Goal: Transaction & Acquisition: Purchase product/service

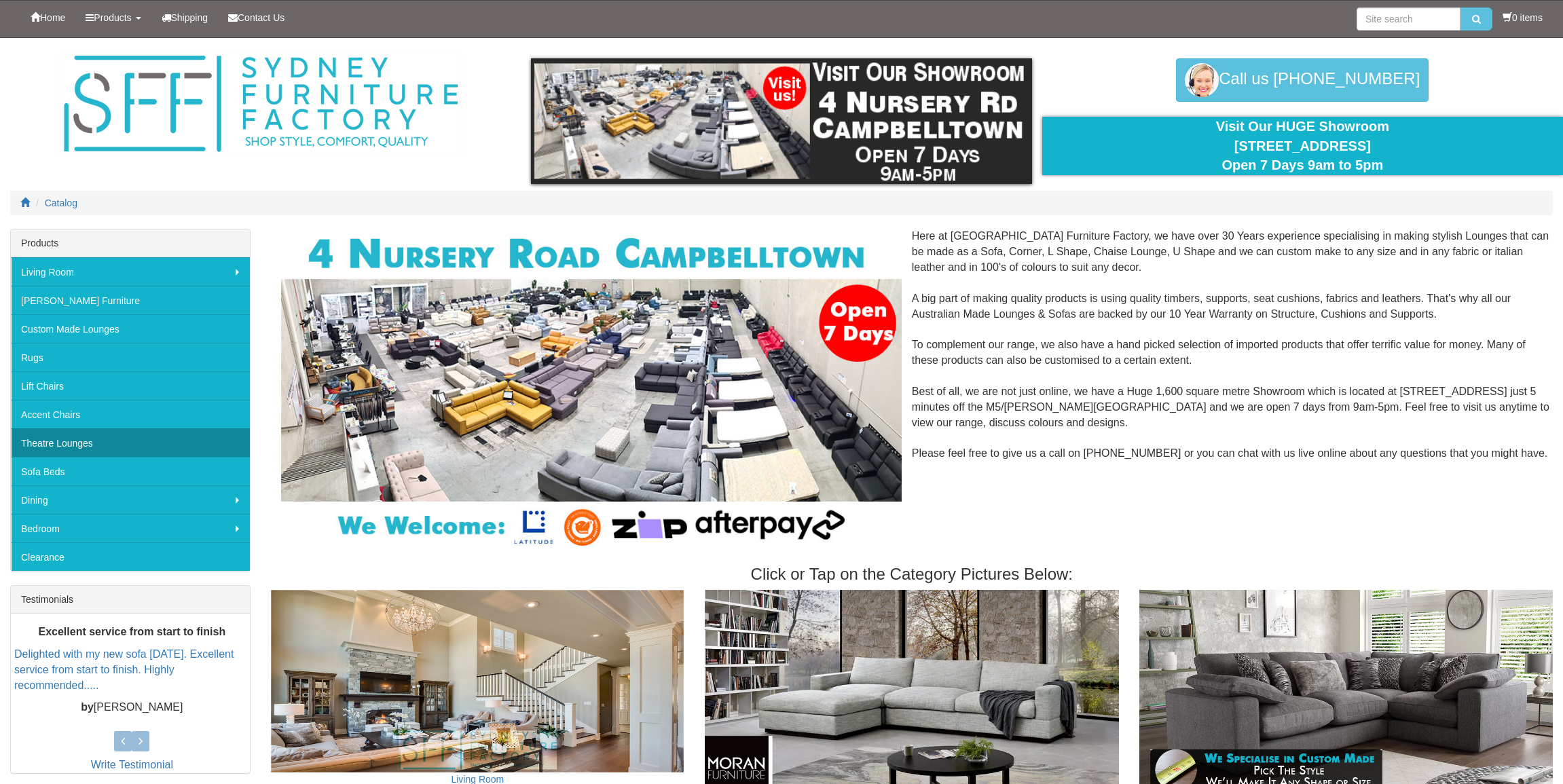
click at [88, 445] on link "Theatre Lounges" at bounding box center [130, 442] width 239 height 29
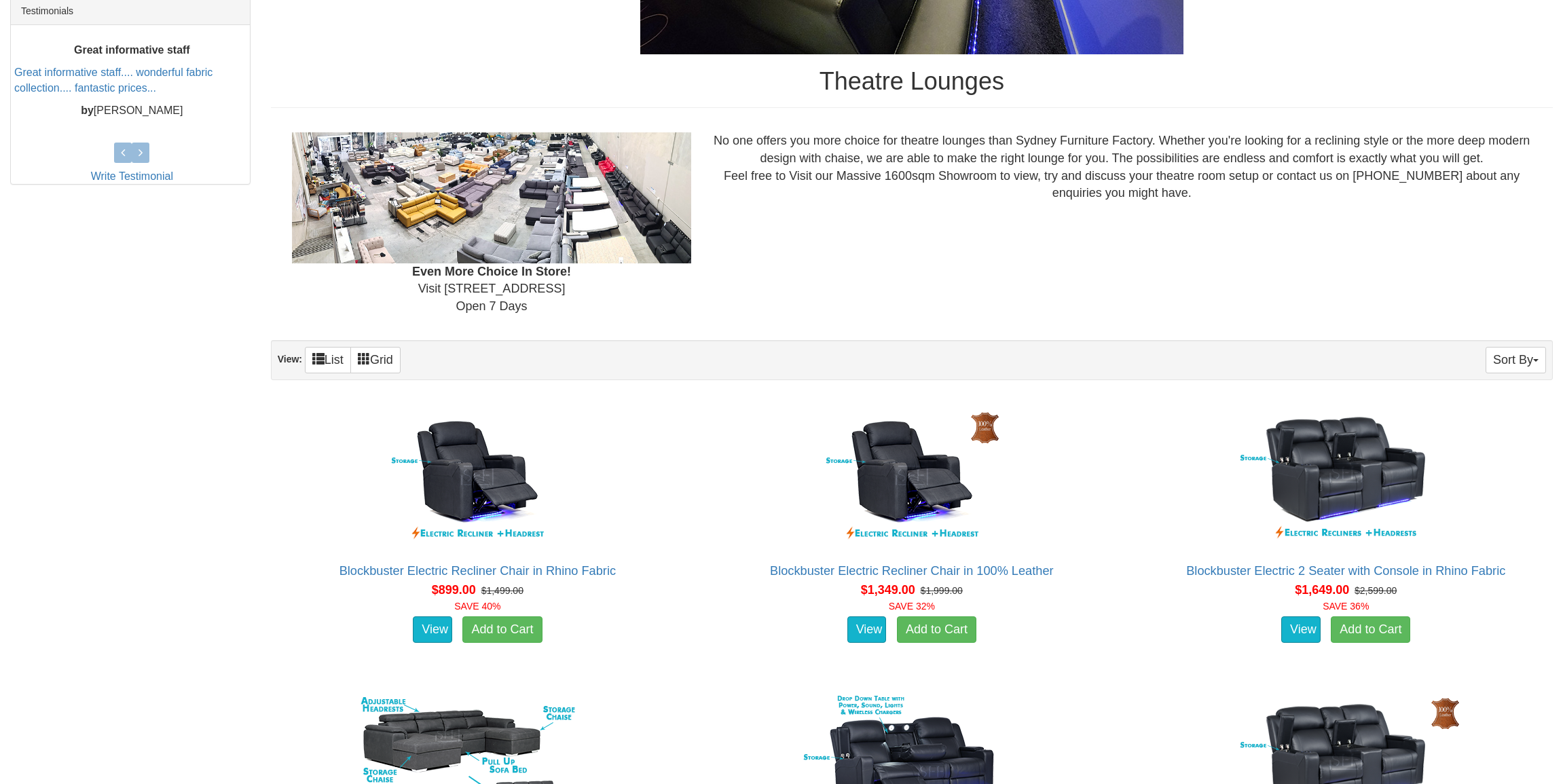
scroll to position [773, 0]
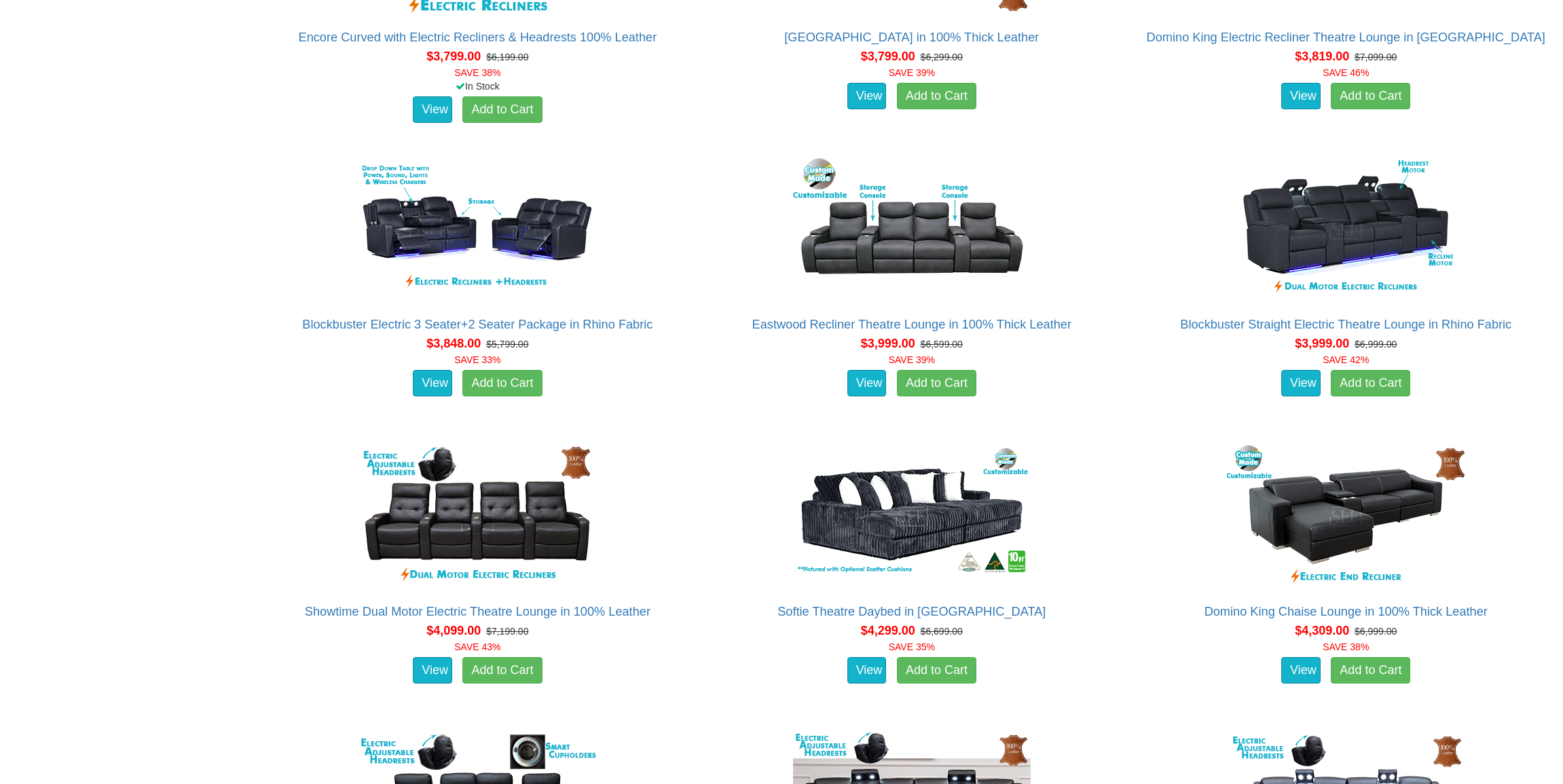
scroll to position [3204, 0]
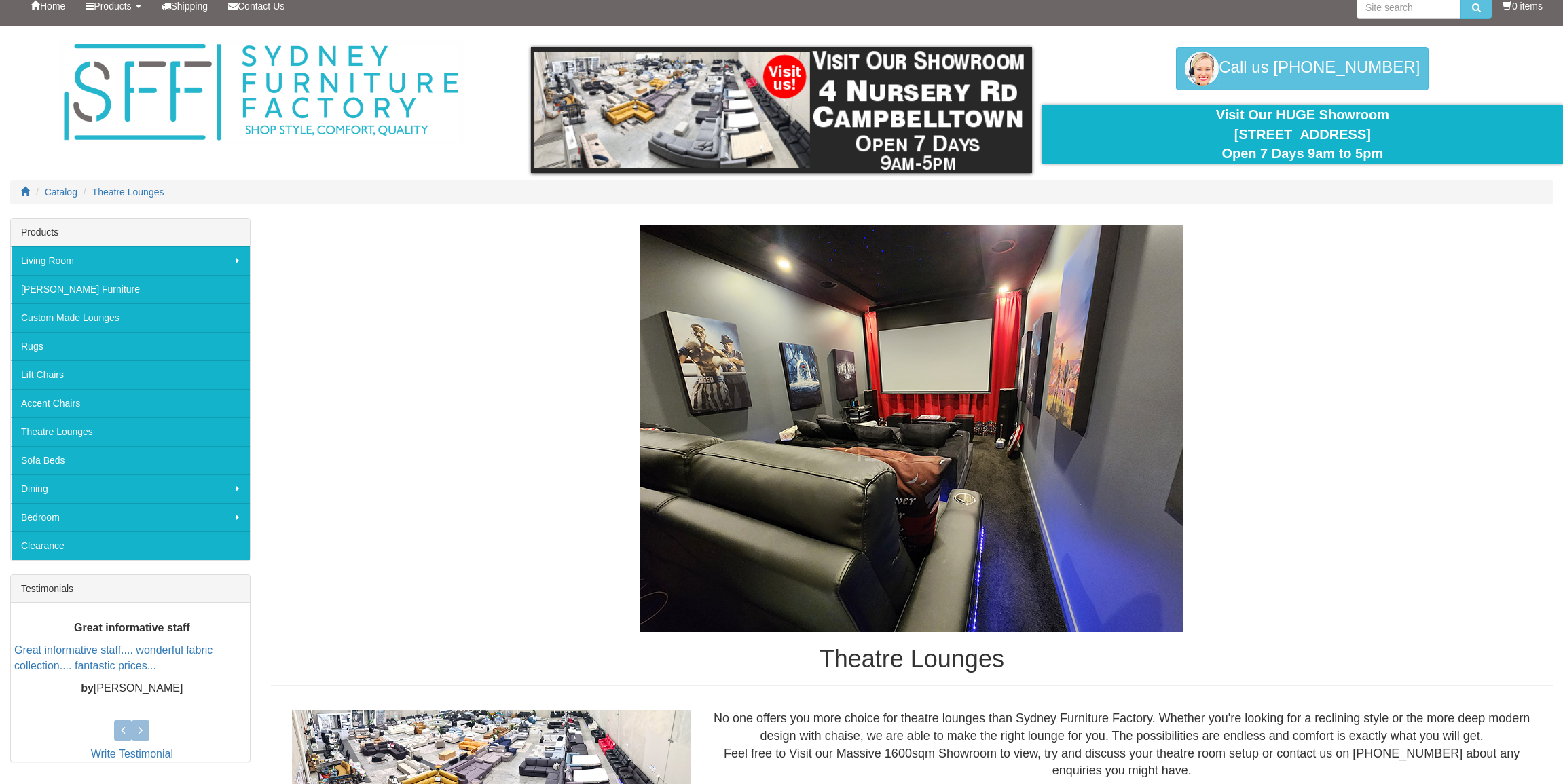
scroll to position [0, 0]
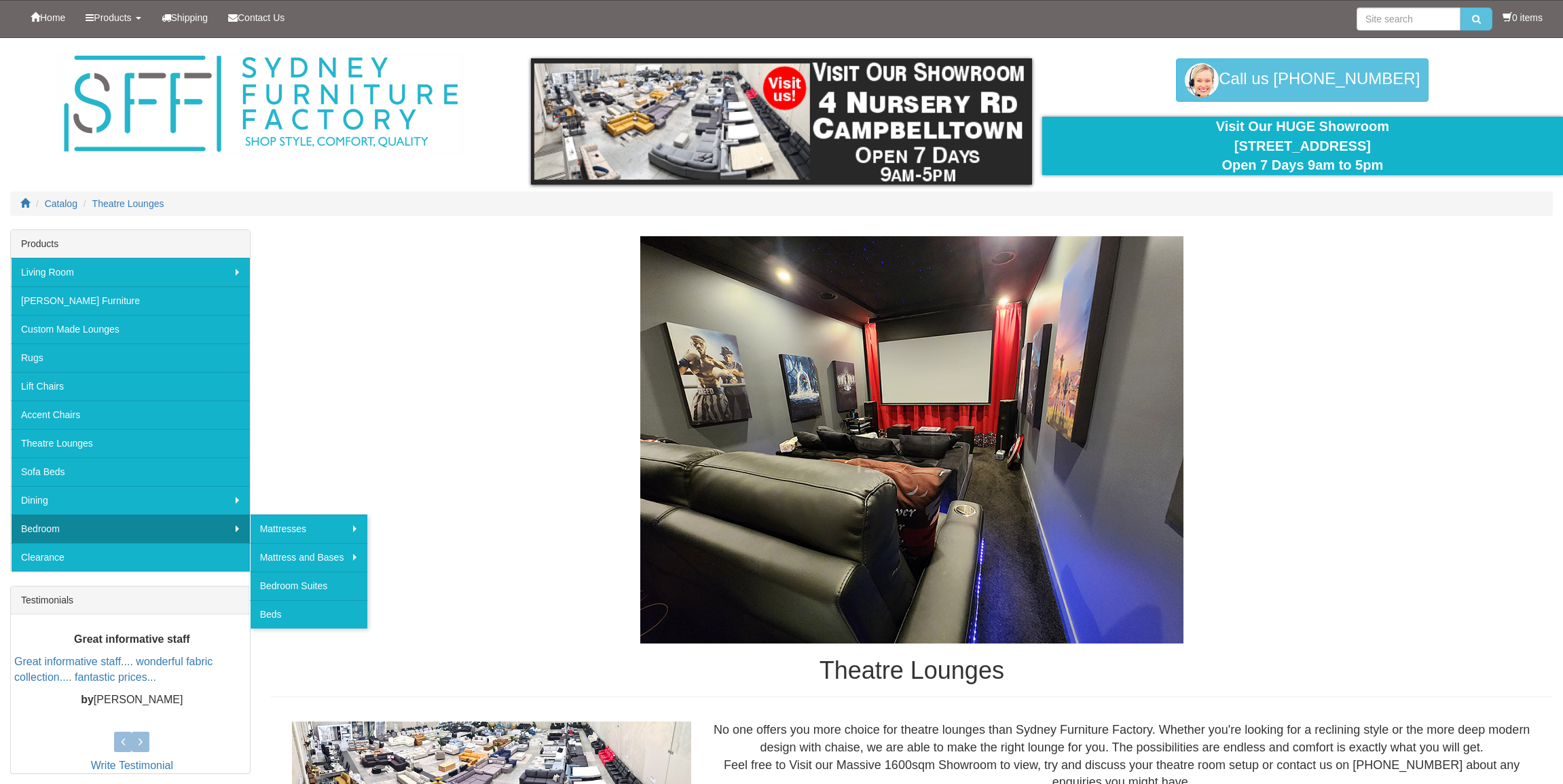
click at [1395, 505] on div "Theatre Lounges" at bounding box center [910, 466] width 1281 height 461
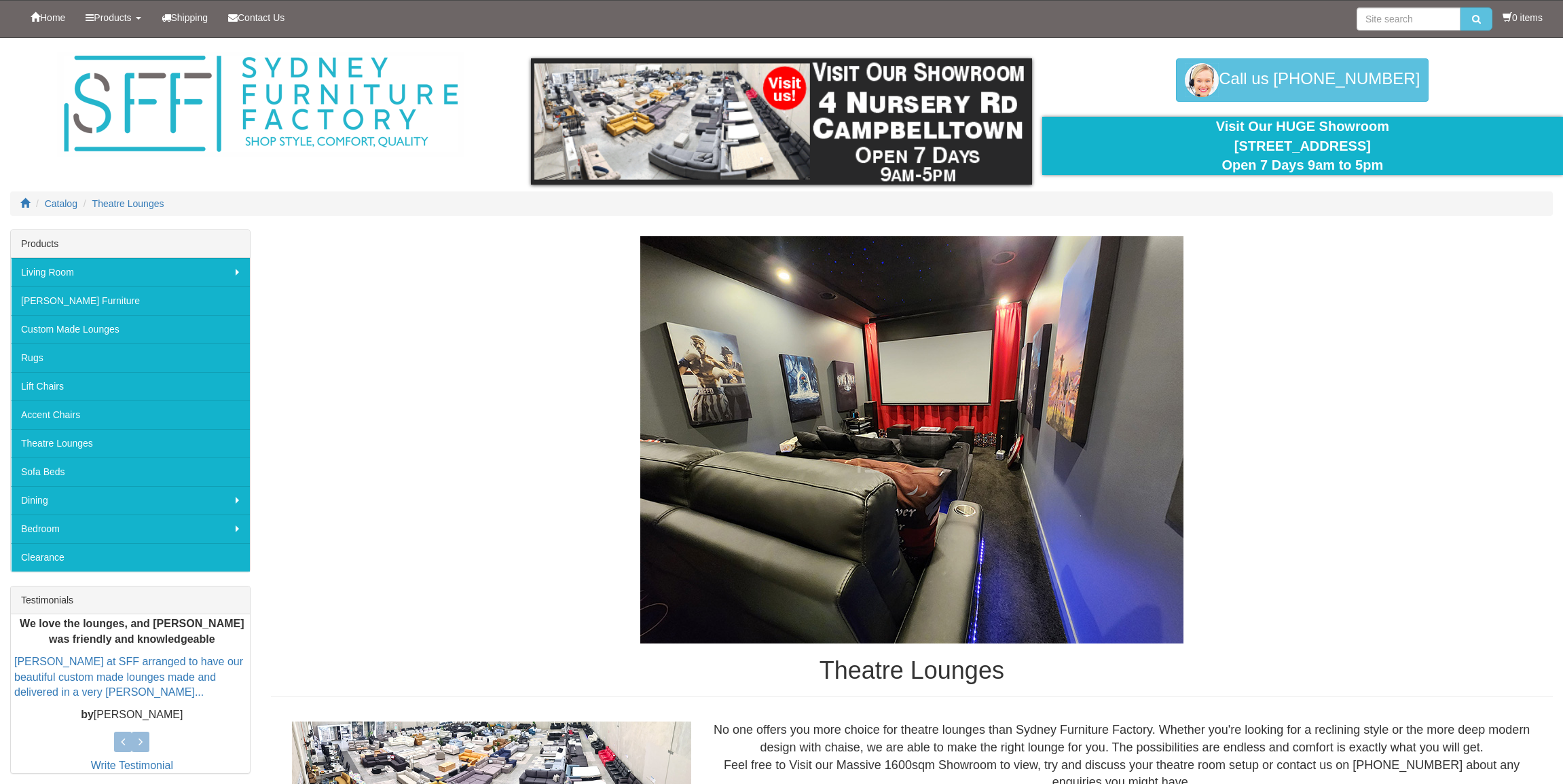
click at [378, 434] on div "Theatre Lounges" at bounding box center [910, 466] width 1281 height 461
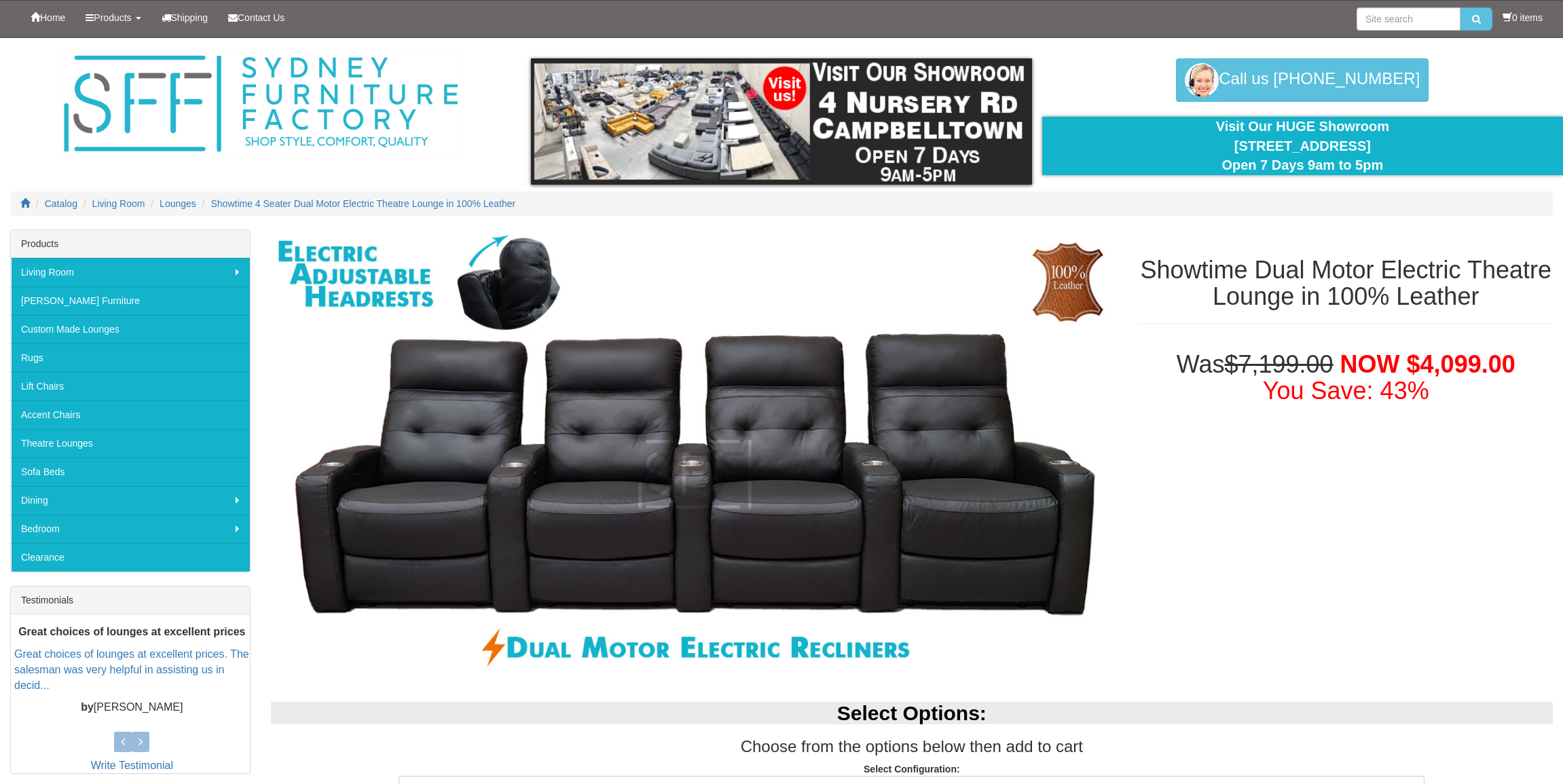
scroll to position [226, 0]
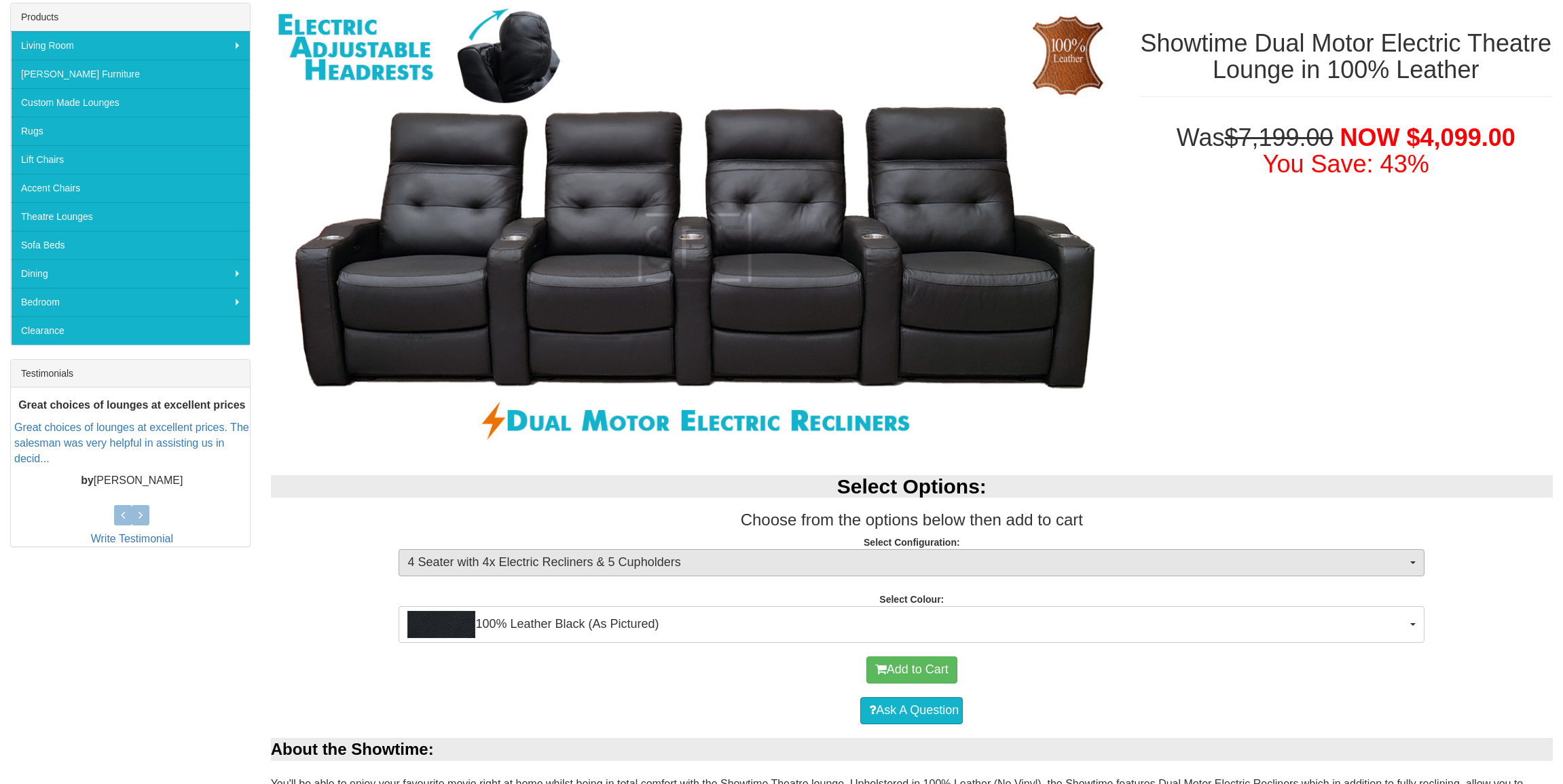
click at [588, 567] on span "4 Seater with 4x Electric Recliners & 5 Cupholders" at bounding box center [907, 562] width 999 height 17
click at [335, 608] on div "Select Options: Choose from the options below then add to cart Select Configura…" at bounding box center [911, 552] width 1302 height 181
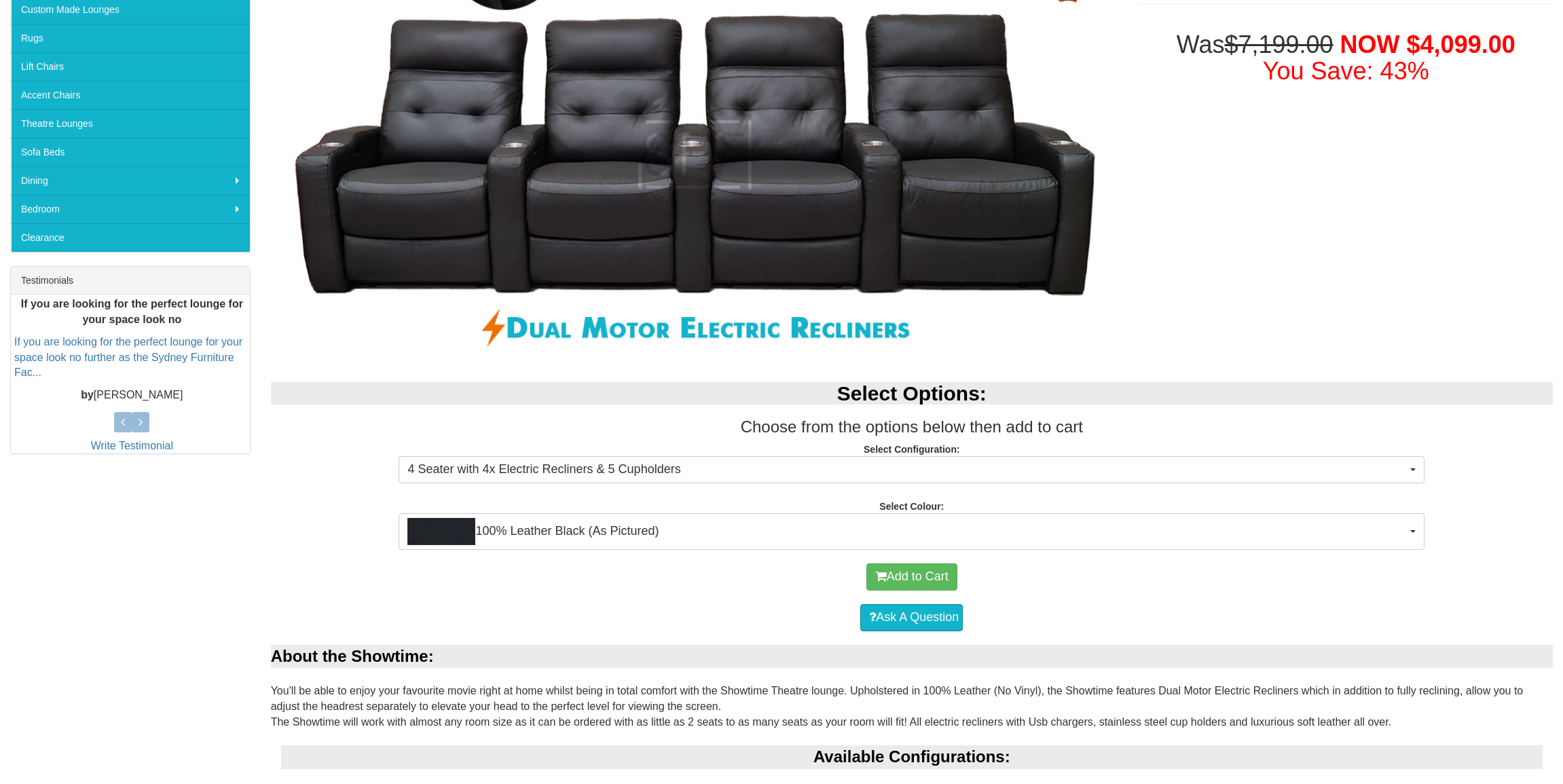
scroll to position [165, 0]
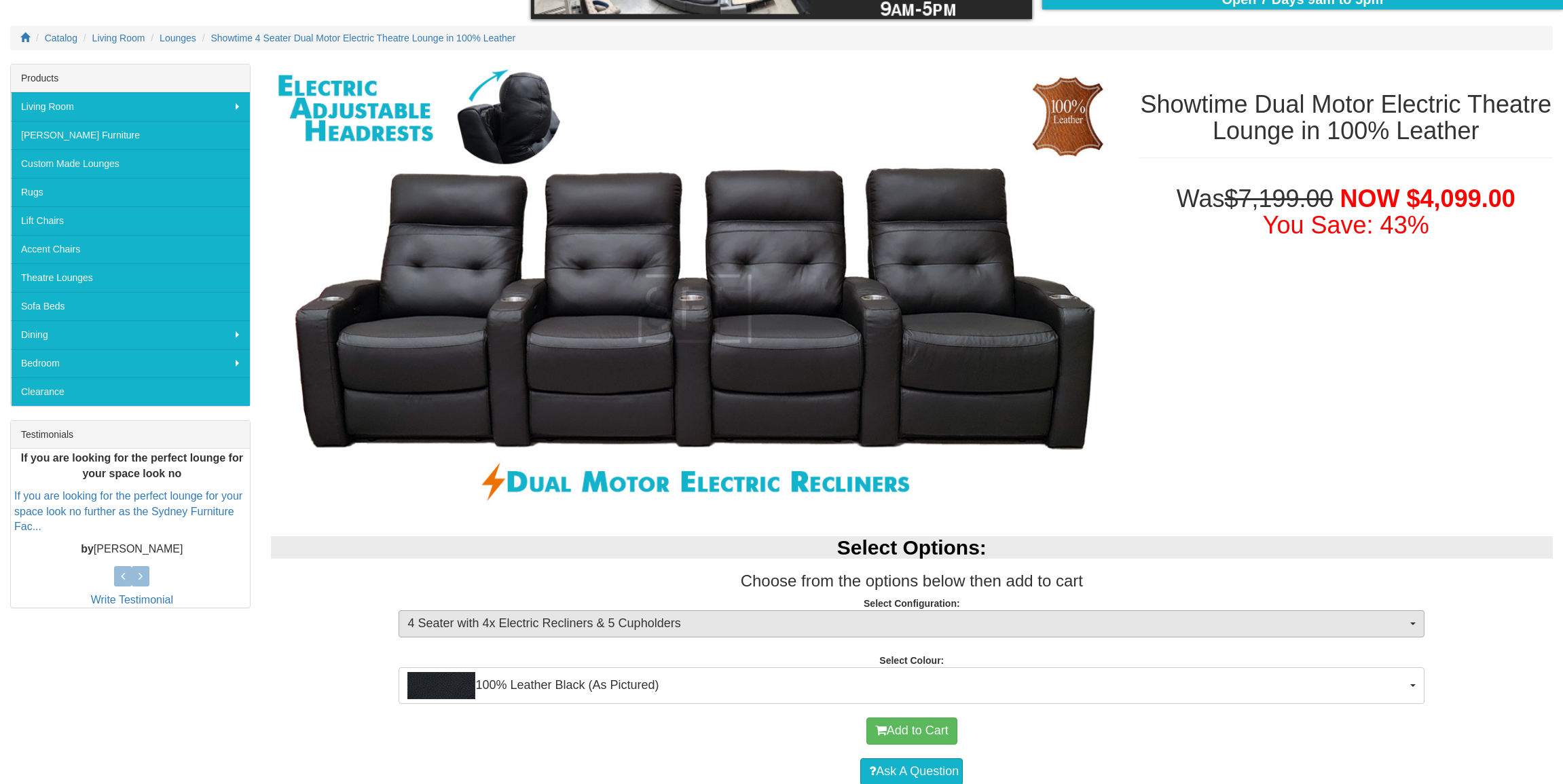
click at [567, 628] on span "4 Seater with 4x Electric Recliners & 5 Cupholders" at bounding box center [907, 624] width 999 height 17
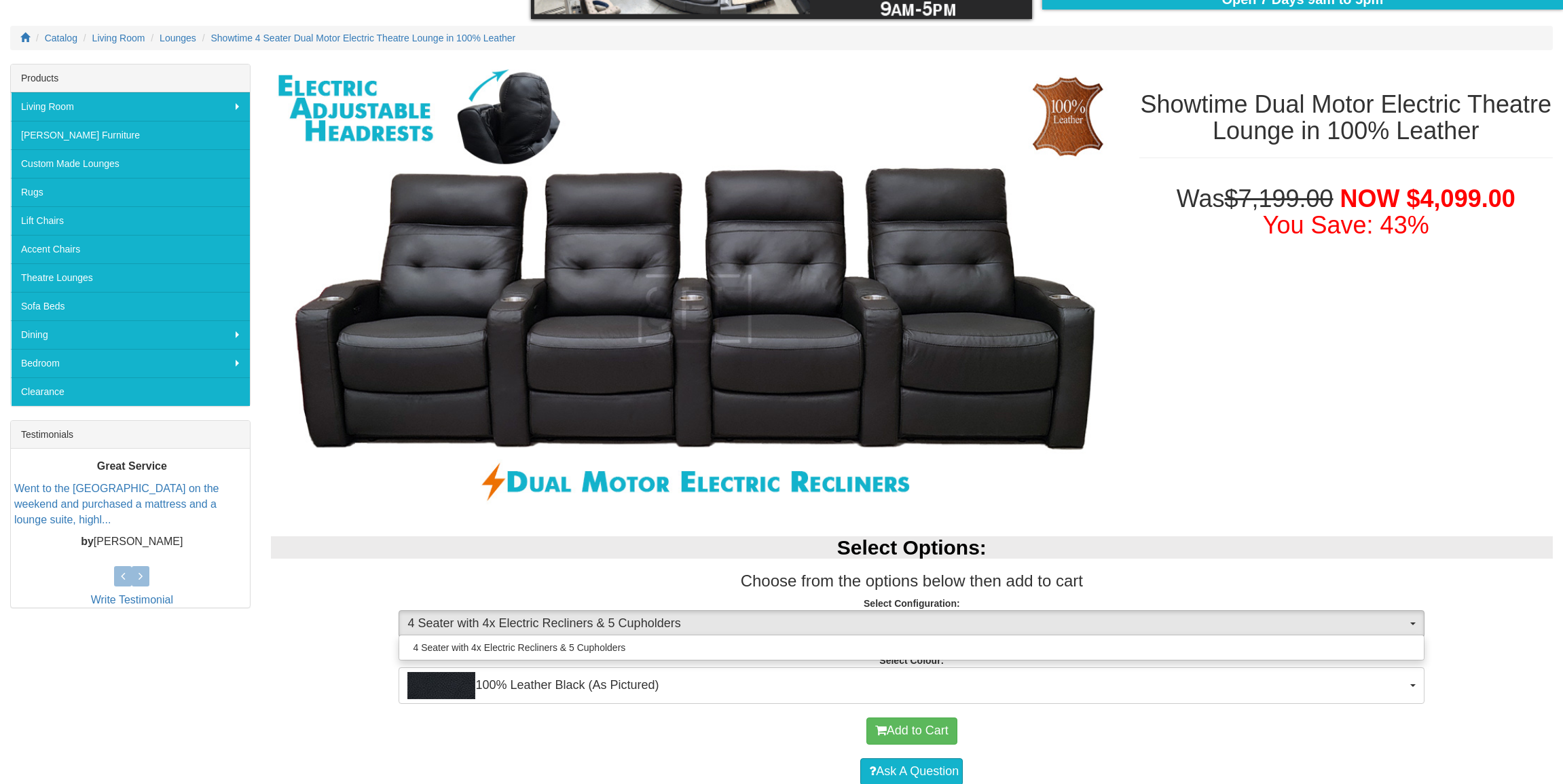
click at [341, 624] on p "Select Configuration: 4 Seater with 4x Electric Recliners & 5 Cupholders 4 Seat…" at bounding box center [910, 615] width 1281 height 36
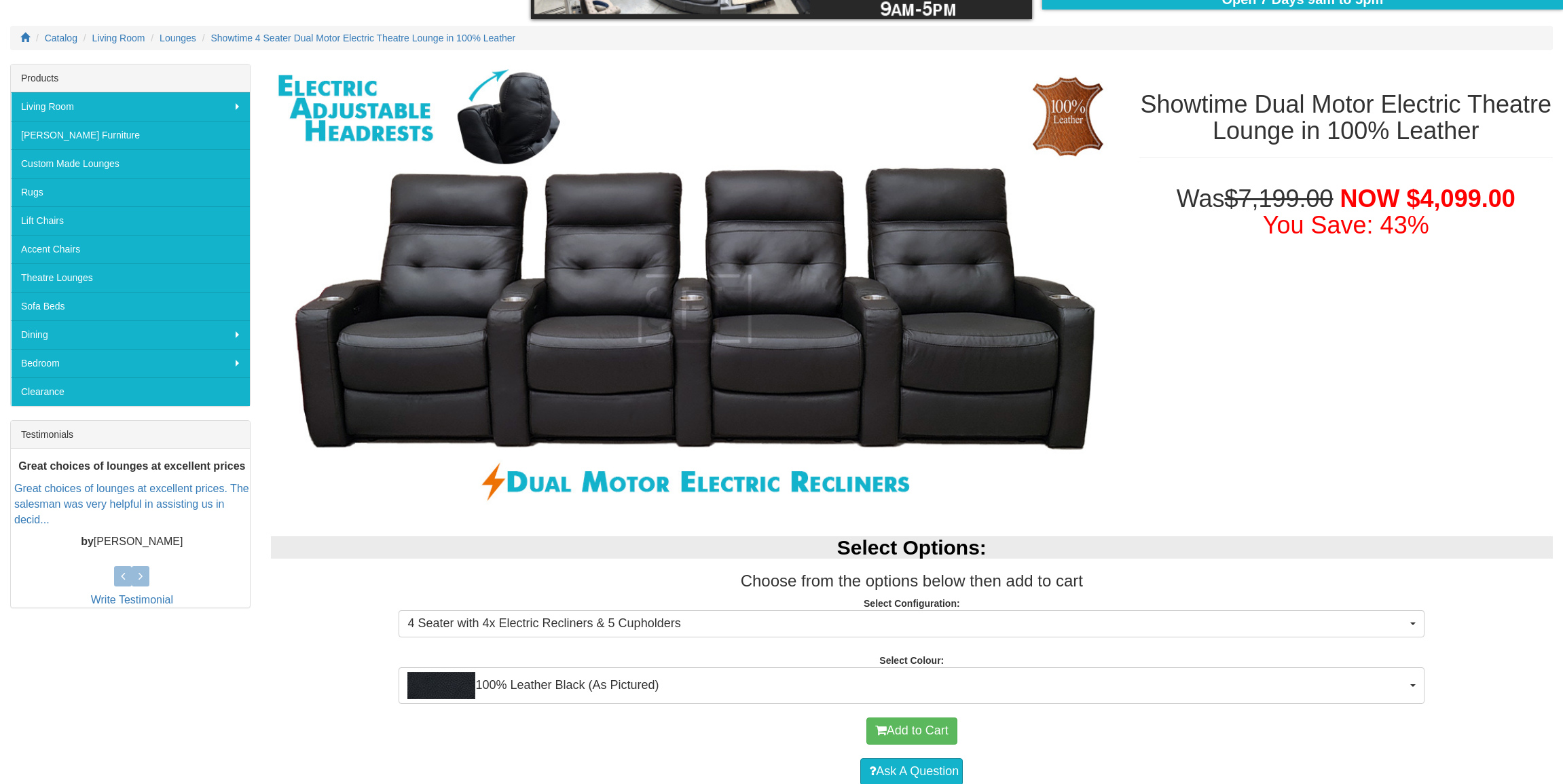
click at [285, 615] on p "Select Configuration: 4 Seater with 4x Electric Recliners & 5 Cupholders 4 Seat…" at bounding box center [910, 615] width 1281 height 36
